Goal: Task Accomplishment & Management: Manage account settings

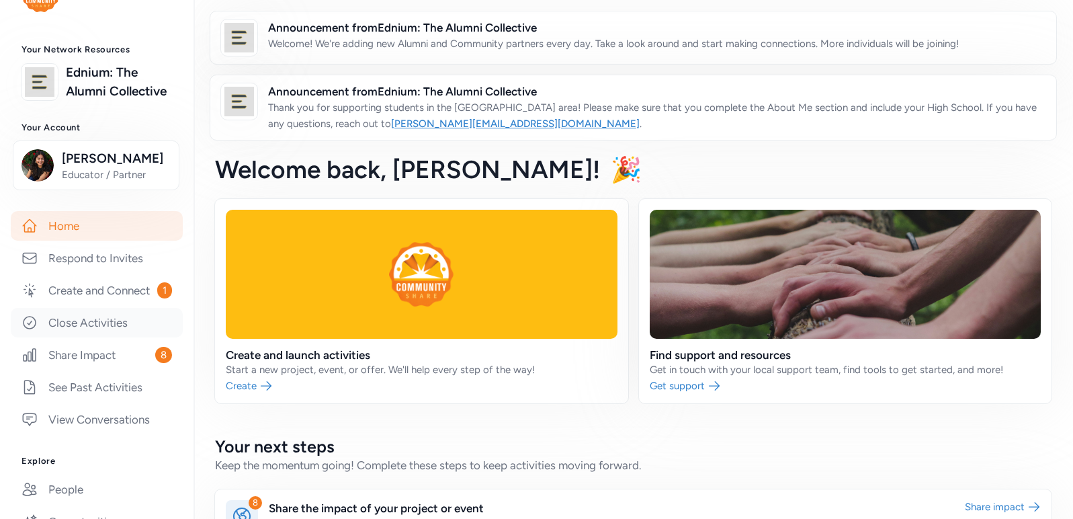
scroll to position [59, 0]
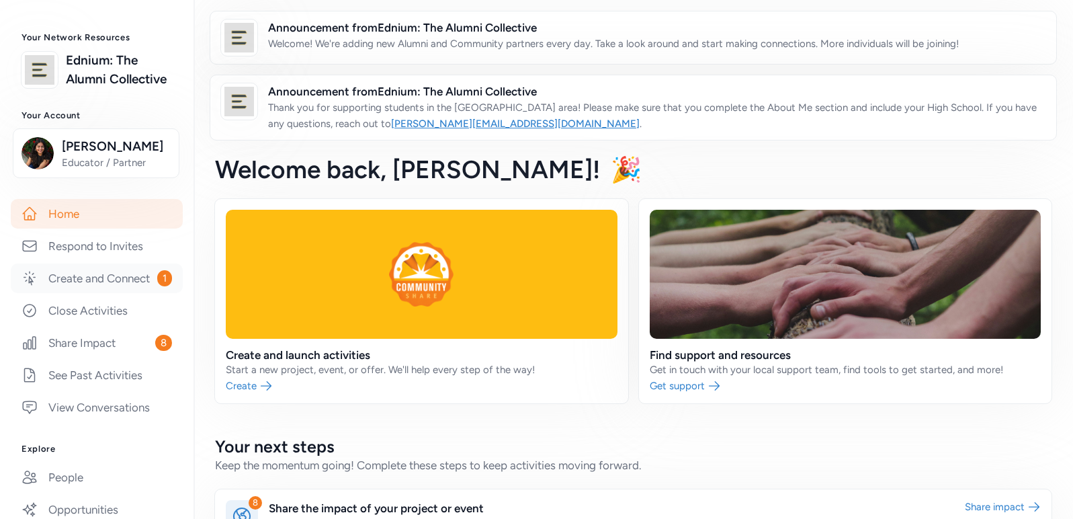
click at [111, 293] on link "Create and Connect 1" at bounding box center [97, 278] width 172 height 30
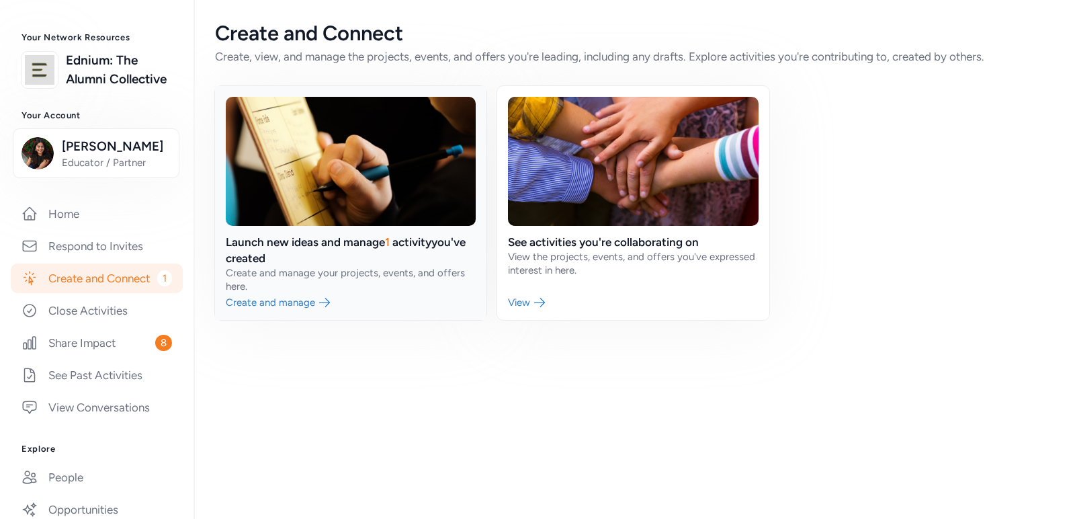
click at [378, 278] on link at bounding box center [350, 203] width 271 height 234
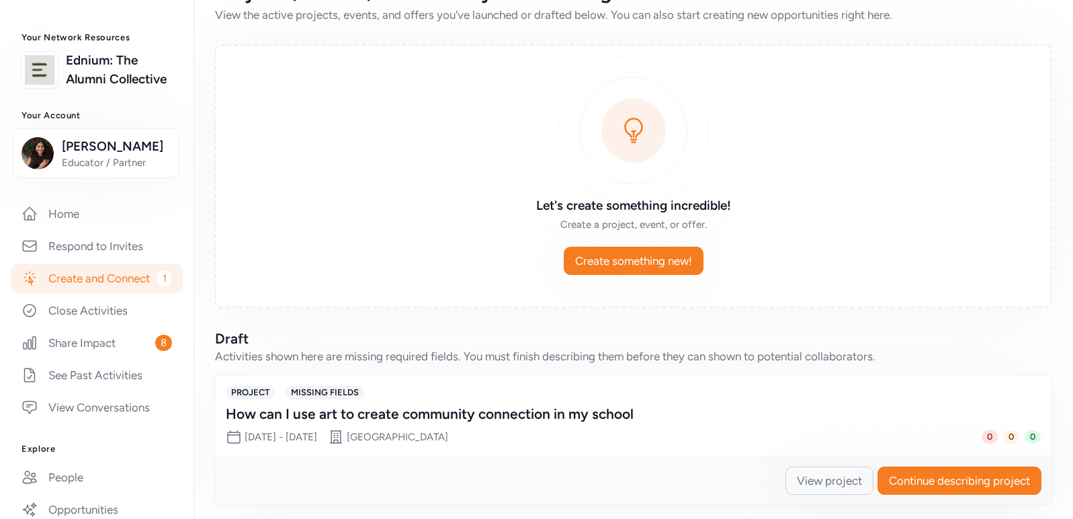
scroll to position [49, 0]
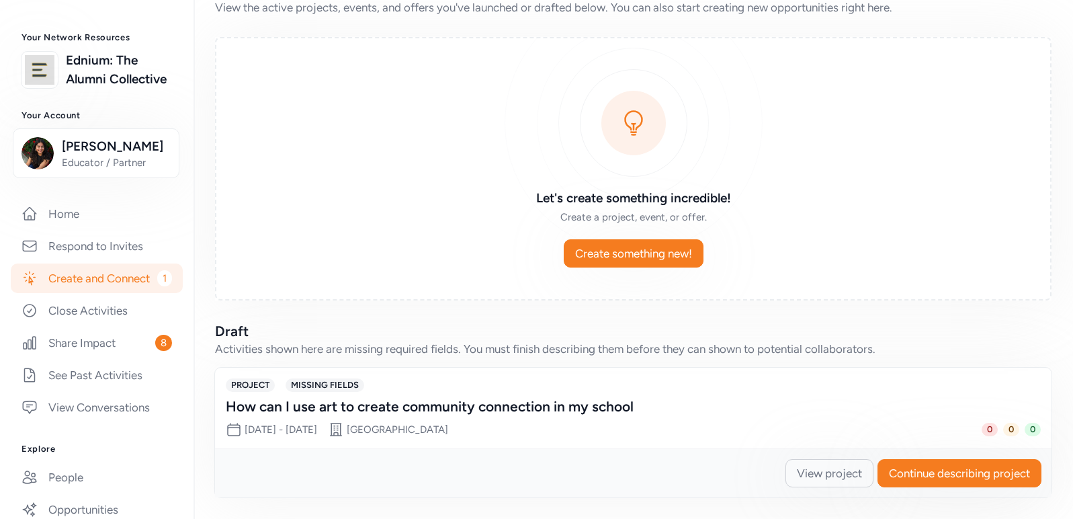
click at [580, 410] on div "How can I use art to create community connection in my school" at bounding box center [620, 406] width 788 height 19
click at [820, 475] on span "View project" at bounding box center [829, 473] width 65 height 16
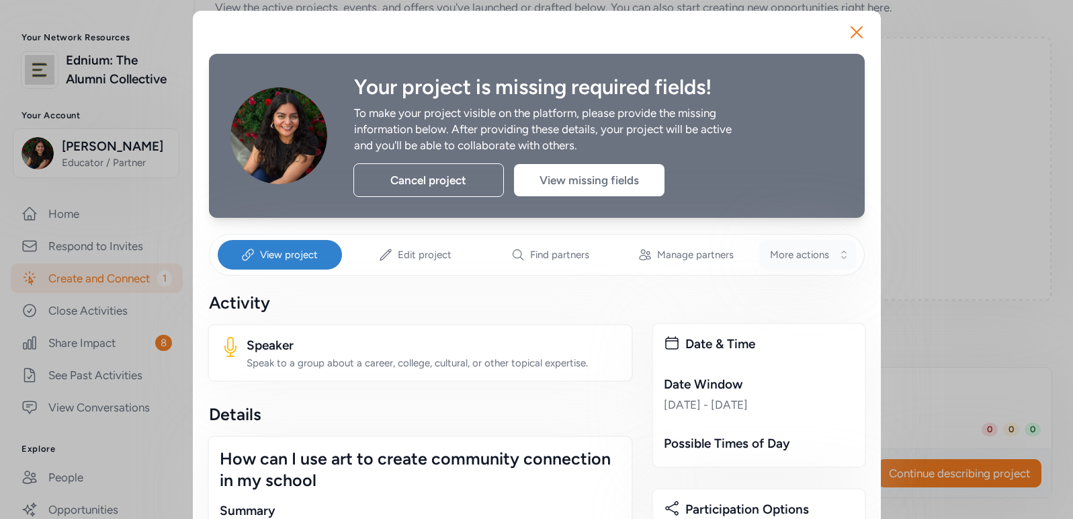
click at [812, 266] on button "More actions" at bounding box center [807, 255] width 97 height 30
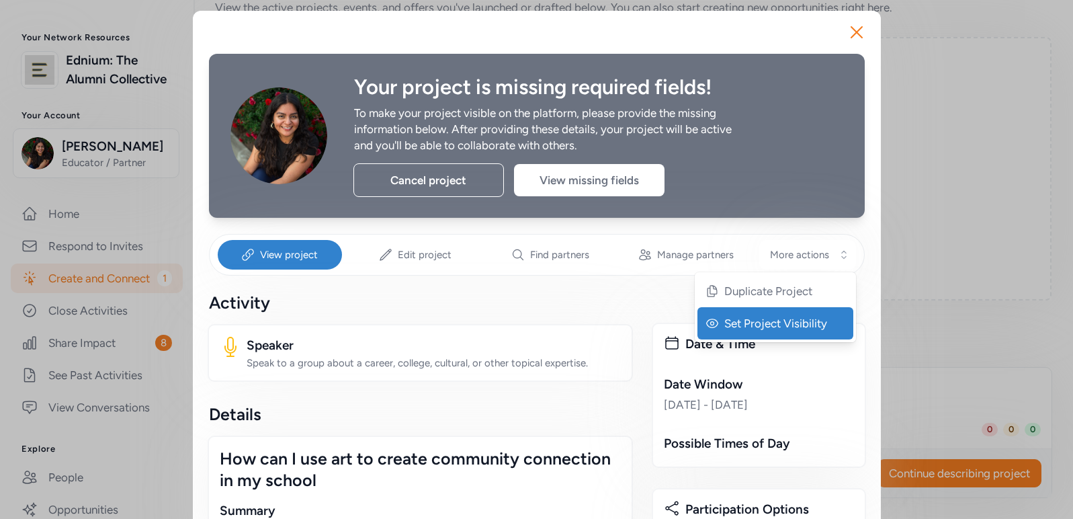
click at [807, 327] on span "Set Project Visibility" at bounding box center [776, 323] width 105 height 16
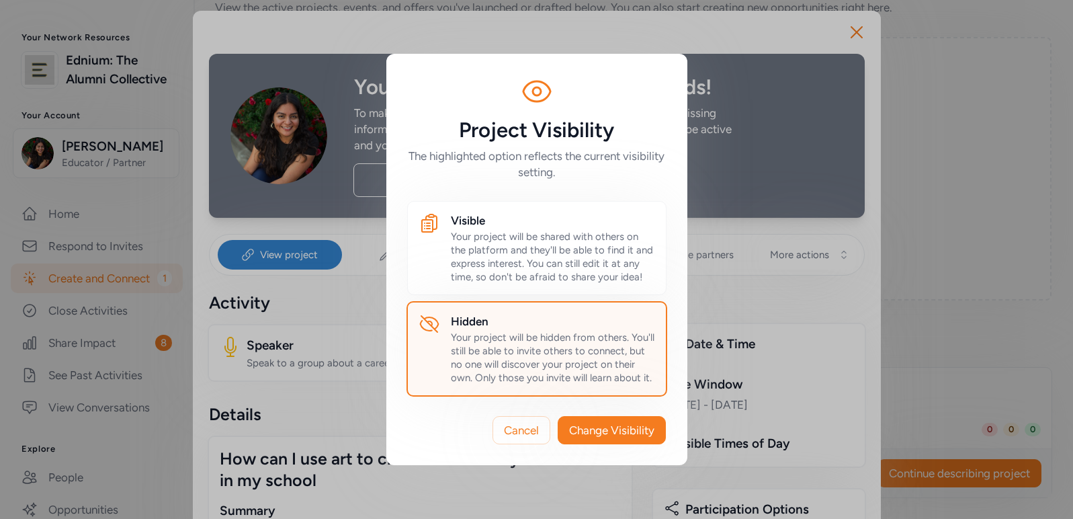
click at [547, 354] on div "Your project will be hidden from others. You'll still be able to invite others …" at bounding box center [553, 358] width 204 height 54
click at [527, 425] on span "Cancel" at bounding box center [521, 430] width 35 height 16
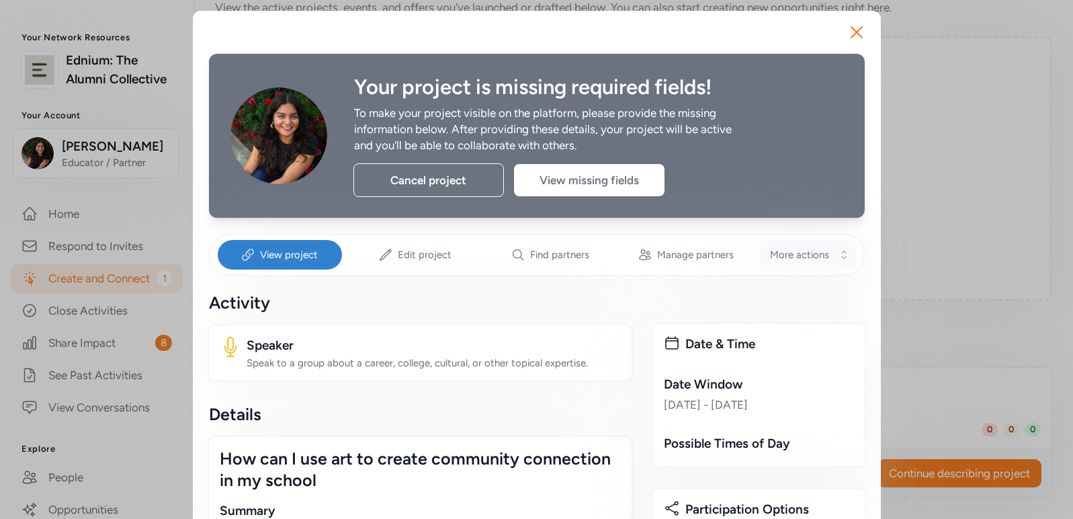
click at [818, 250] on span "More actions" at bounding box center [799, 254] width 59 height 13
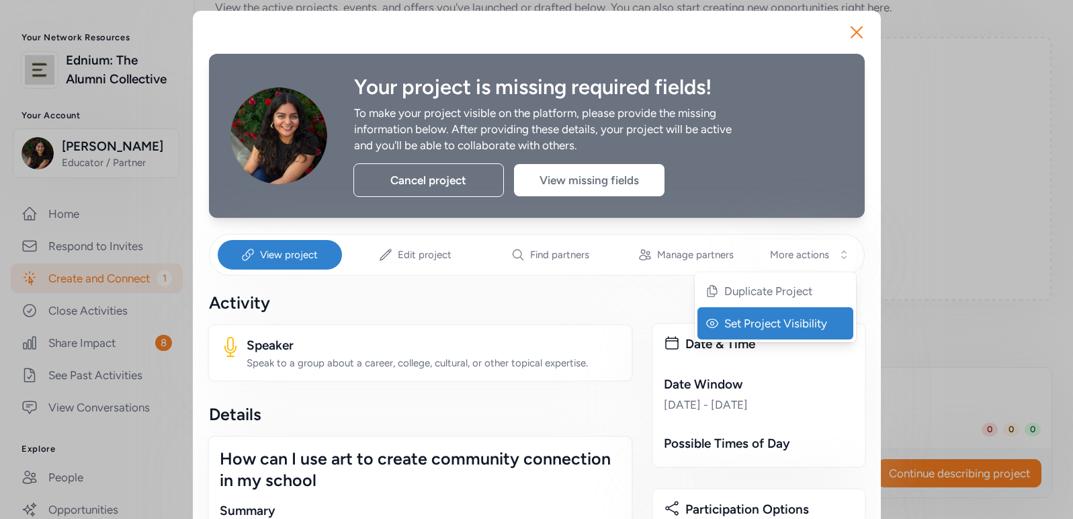
click at [785, 320] on span "Set Project Visibility" at bounding box center [776, 323] width 105 height 16
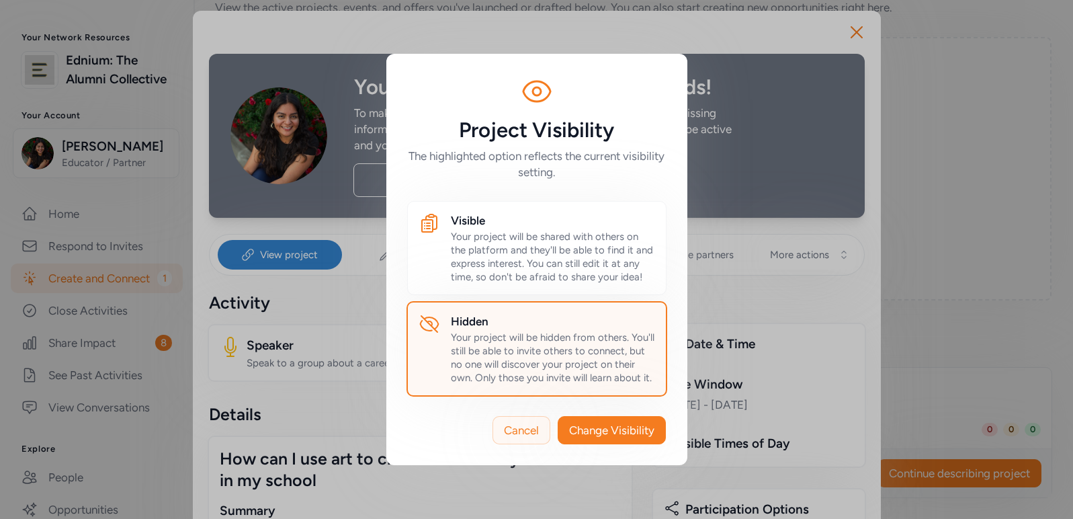
click at [518, 429] on span "Cancel" at bounding box center [521, 430] width 35 height 16
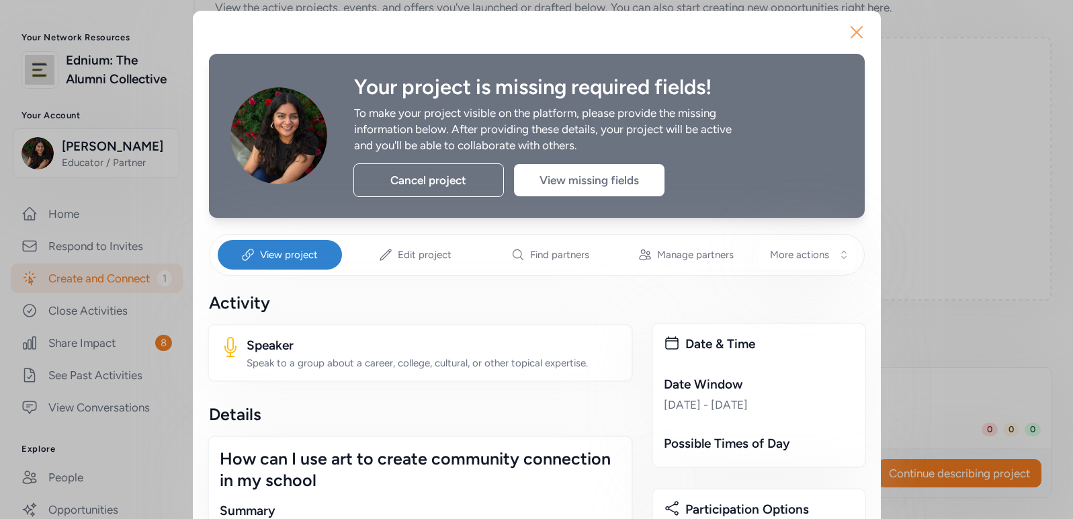
click at [856, 31] on icon "button" at bounding box center [857, 33] width 22 height 22
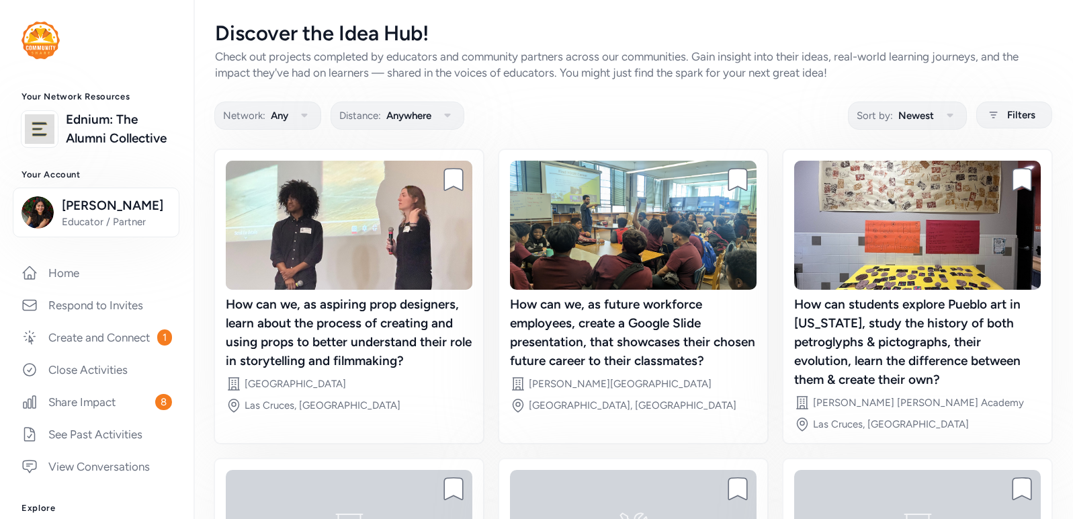
scroll to position [292, 0]
